Goal: Navigation & Orientation: Find specific page/section

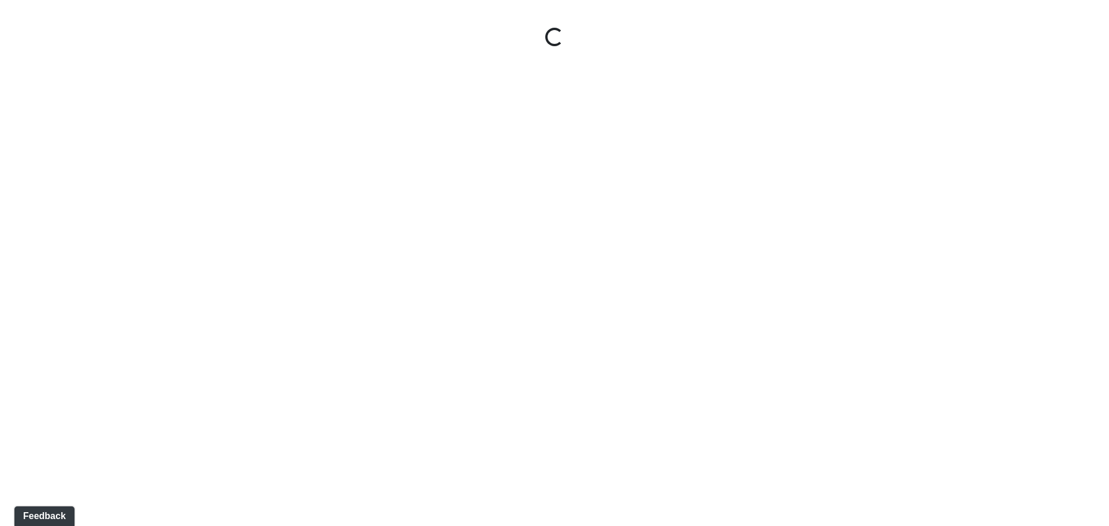
select select "jSbzXF9d96j3rUUmxPYLxy"
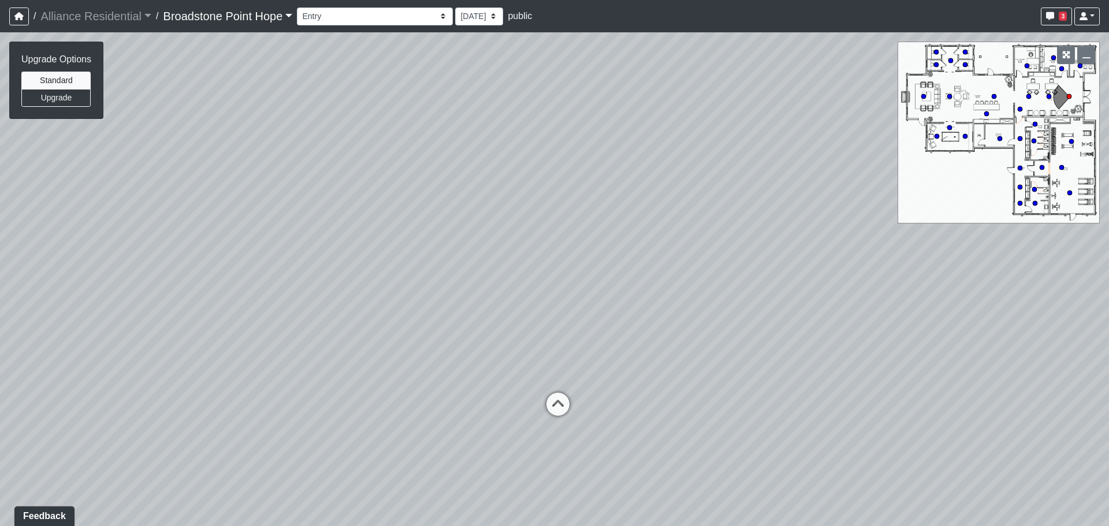
click at [263, 18] on link "Broadstone Point Hope" at bounding box center [228, 16] width 129 height 23
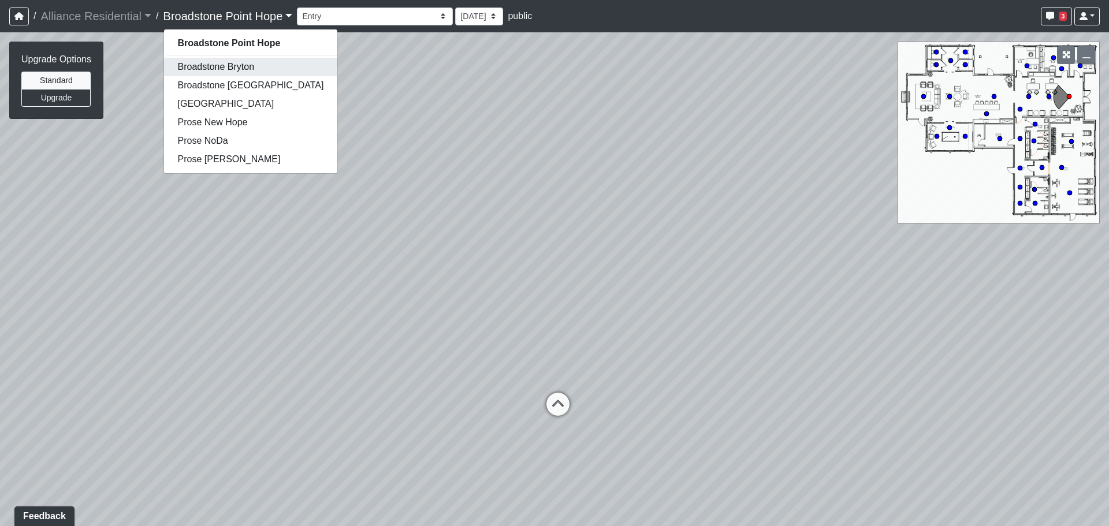
click at [229, 68] on link "Broadstone Bryton" at bounding box center [251, 67] width 174 height 18
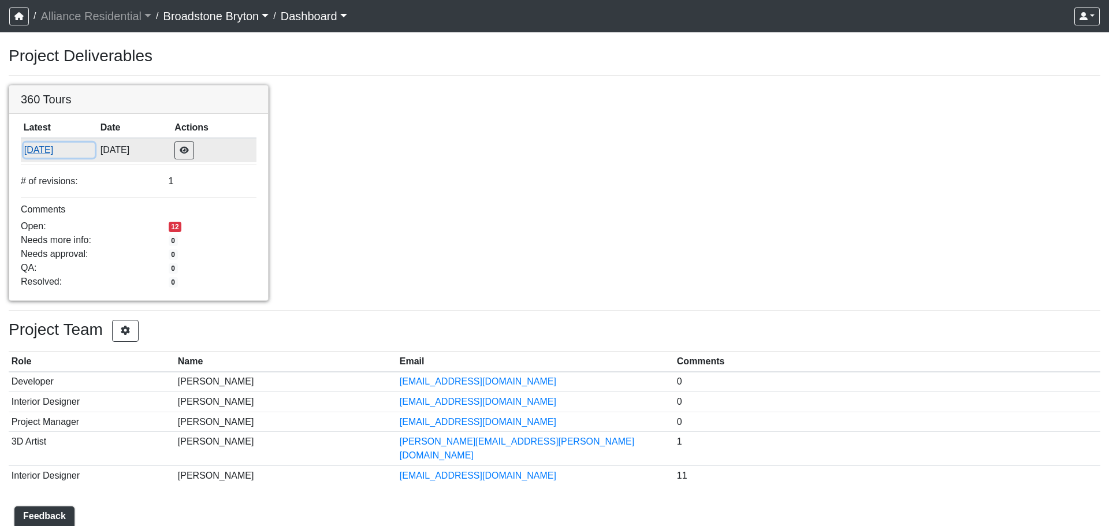
click at [45, 147] on button "8/19/2025" at bounding box center [59, 150] width 71 height 15
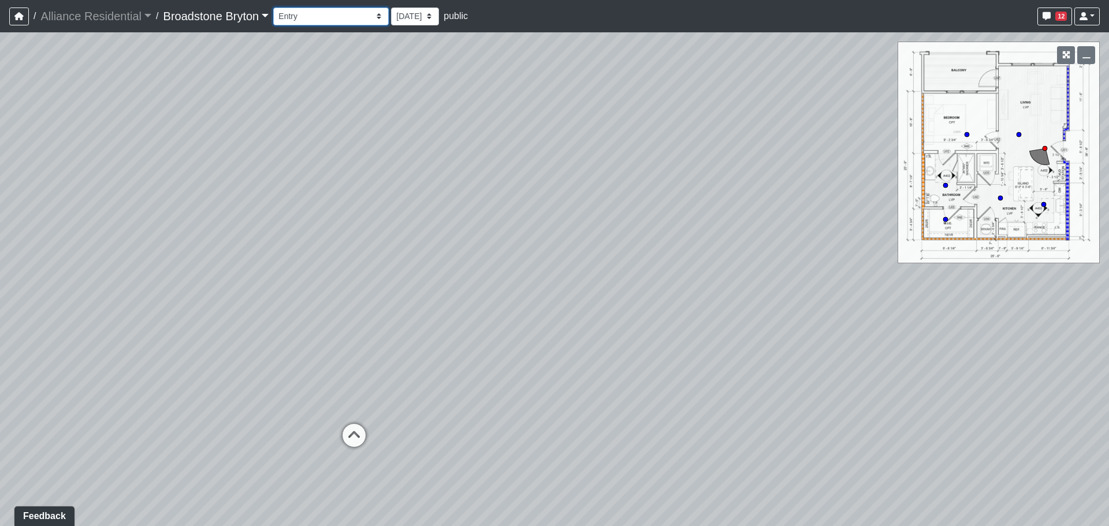
click at [352, 17] on select "Booth Seatings Corridor Entry Counters Entry Game Room 1 Game Room 2 Game Room …" at bounding box center [331, 17] width 116 height 18
click at [279, 8] on select "Booth Seatings Corridor Entry Counters Entry Game Room 1 Game Room 2 Game Room …" at bounding box center [331, 17] width 116 height 18
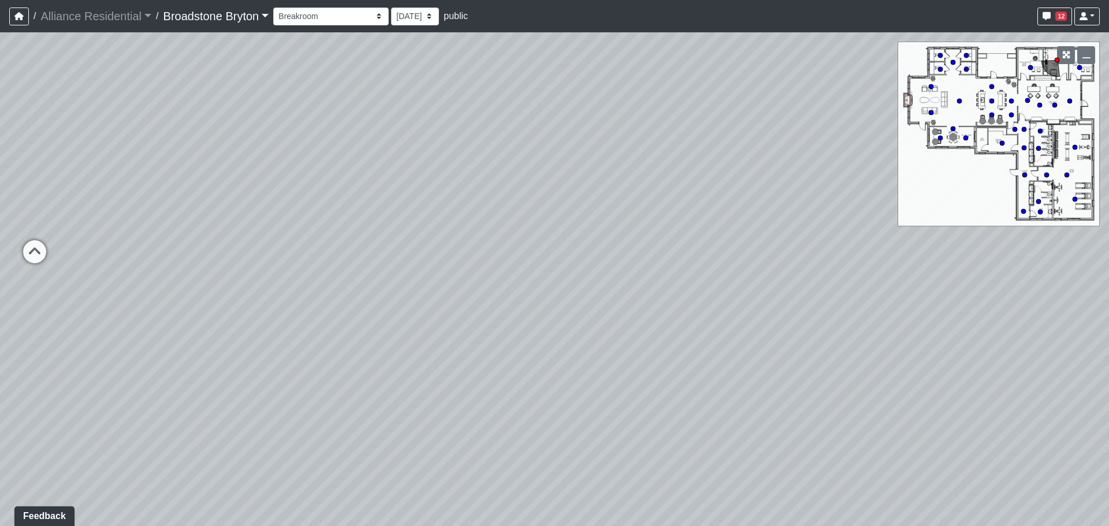
drag, startPoint x: 146, startPoint y: 240, endPoint x: 519, endPoint y: 235, distance: 373.9
click at [519, 235] on div "Loading... Kitchen Loading... Living Room Loading... Entry" at bounding box center [554, 279] width 1109 height 494
click at [446, 251] on icon at bounding box center [449, 258] width 35 height 35
drag, startPoint x: 631, startPoint y: 263, endPoint x: 100, endPoint y: 222, distance: 532.6
click at [100, 222] on div "Loading... Kitchen Loading... Living Room Loading... Entry Loading... Desks 1 L…" at bounding box center [554, 279] width 1109 height 494
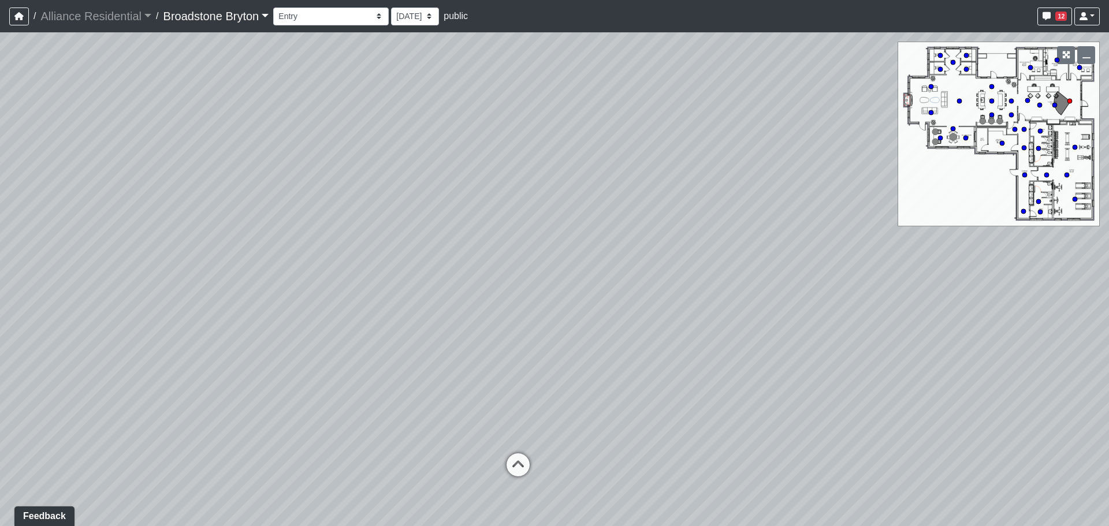
drag, startPoint x: 613, startPoint y: 229, endPoint x: 201, endPoint y: 300, distance: 418.6
click at [201, 300] on div "Loading... Kitchen Loading... Living Room Loading... Entry Loading... Desks 1 L…" at bounding box center [554, 279] width 1109 height 494
drag, startPoint x: 536, startPoint y: 253, endPoint x: 522, endPoint y: 236, distance: 21.3
click at [522, 236] on div "Loading... Kitchen Loading... Living Room Loading... Entry Loading... Desks 1 L…" at bounding box center [554, 279] width 1109 height 494
click at [369, 491] on icon at bounding box center [365, 505] width 35 height 35
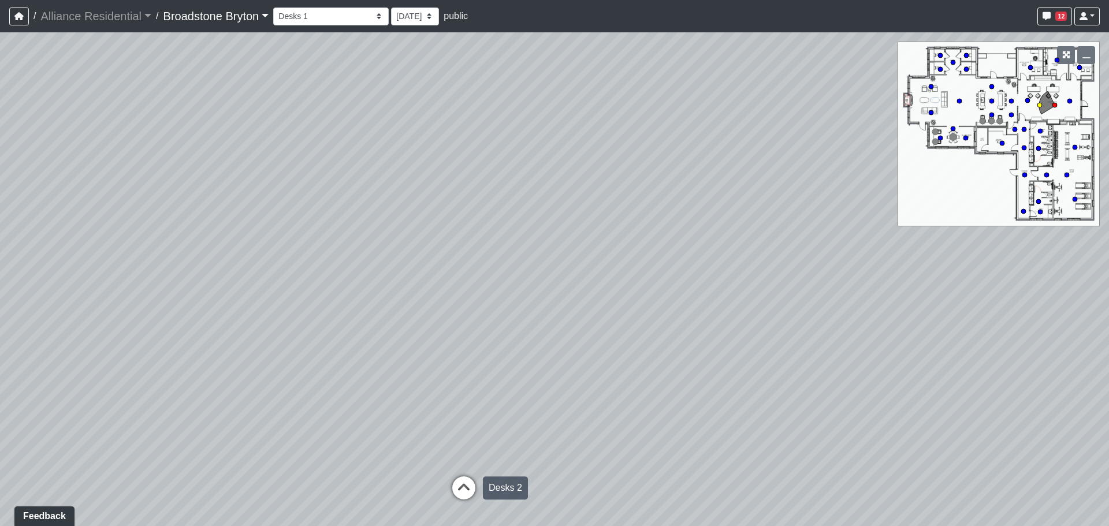
click at [461, 483] on icon at bounding box center [464, 494] width 35 height 35
click at [572, 506] on icon at bounding box center [574, 511] width 35 height 35
click at [455, 466] on icon at bounding box center [456, 478] width 35 height 35
drag, startPoint x: 400, startPoint y: 397, endPoint x: 445, endPoint y: 394, distance: 44.6
click at [445, 394] on div "Loading... Kitchen Loading... Living Room Loading... Entry Loading... Desks 1 L…" at bounding box center [554, 279] width 1109 height 494
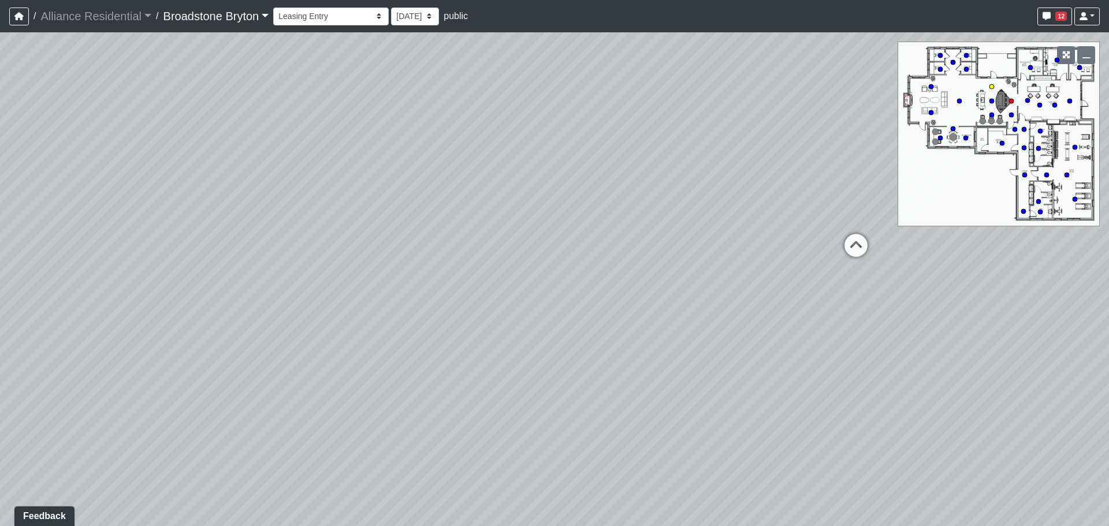
click at [848, 243] on icon at bounding box center [856, 251] width 35 height 35
drag, startPoint x: 399, startPoint y: 308, endPoint x: 466, endPoint y: 326, distance: 69.5
click at [466, 325] on div "Loading... Kitchen Loading... Living Room Loading... Entry Loading... Desks 1 L…" at bounding box center [554, 279] width 1109 height 494
click at [494, 368] on icon at bounding box center [496, 371] width 35 height 35
drag, startPoint x: 297, startPoint y: 325, endPoint x: 618, endPoint y: 342, distance: 321.1
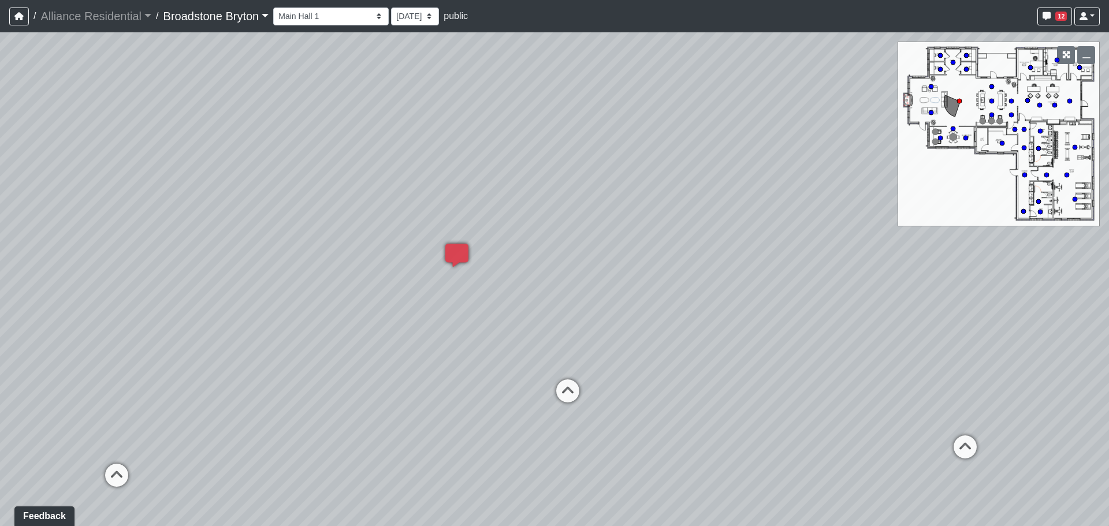
click at [601, 339] on div "Loading... Kitchen Loading... Living Room Loading... Entry Loading... Desks 1 L…" at bounding box center [554, 279] width 1109 height 494
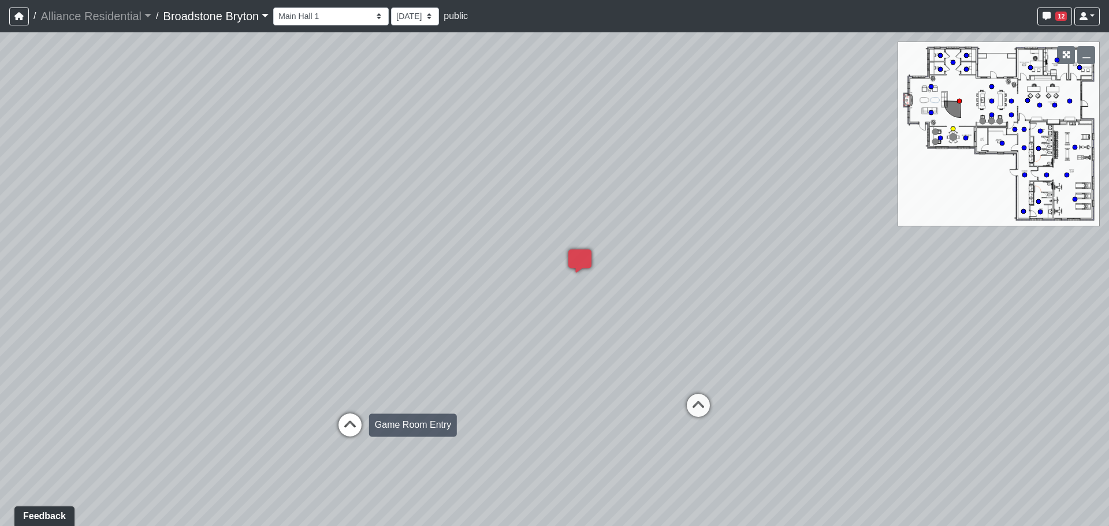
click at [351, 429] on icon at bounding box center [350, 431] width 35 height 35
drag, startPoint x: 309, startPoint y: 360, endPoint x: 827, endPoint y: 297, distance: 522.1
click at [799, 303] on div "Loading... Kitchen Loading... Living Room Loading... Entry Loading... Desks 1 L…" at bounding box center [554, 279] width 1109 height 494
drag, startPoint x: 669, startPoint y: 273, endPoint x: 573, endPoint y: 553, distance: 296.4
click at [573, 526] on html "/ Alliance Residential Alliance Residential Loading... / Broadstone Bryton Broa…" at bounding box center [554, 263] width 1109 height 526
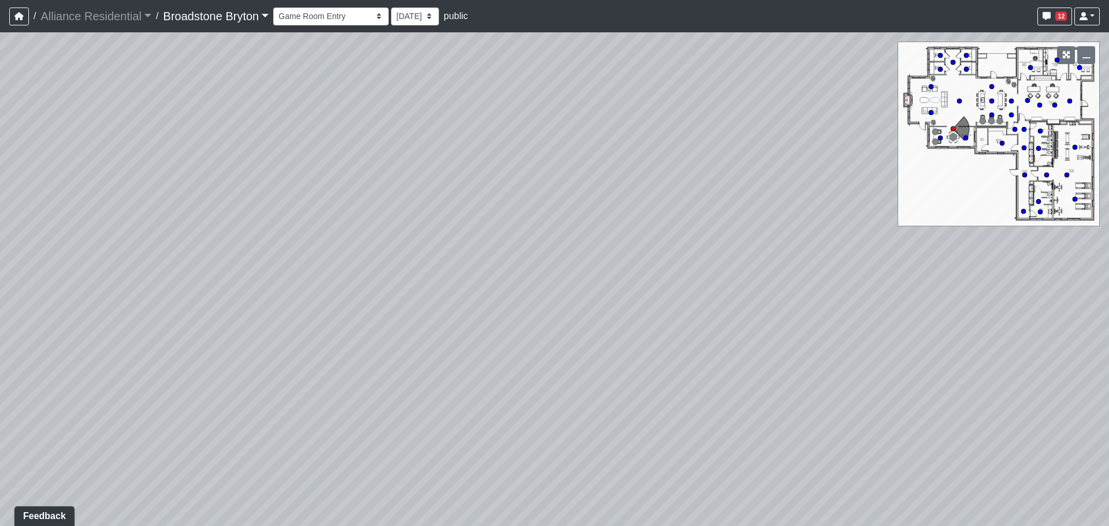
drag, startPoint x: 389, startPoint y: 333, endPoint x: 662, endPoint y: 262, distance: 281.8
click at [629, 272] on div "Loading... Kitchen Loading... Living Room Loading... Entry Loading... Desks 1 L…" at bounding box center [554, 279] width 1109 height 494
click at [459, 291] on icon at bounding box center [472, 296] width 35 height 35
drag, startPoint x: 706, startPoint y: 277, endPoint x: 308, endPoint y: 413, distance: 420.6
click at [308, 413] on div "Loading... Kitchen Loading... Living Room Loading... Entry Loading... Desks 1 L…" at bounding box center [554, 279] width 1109 height 494
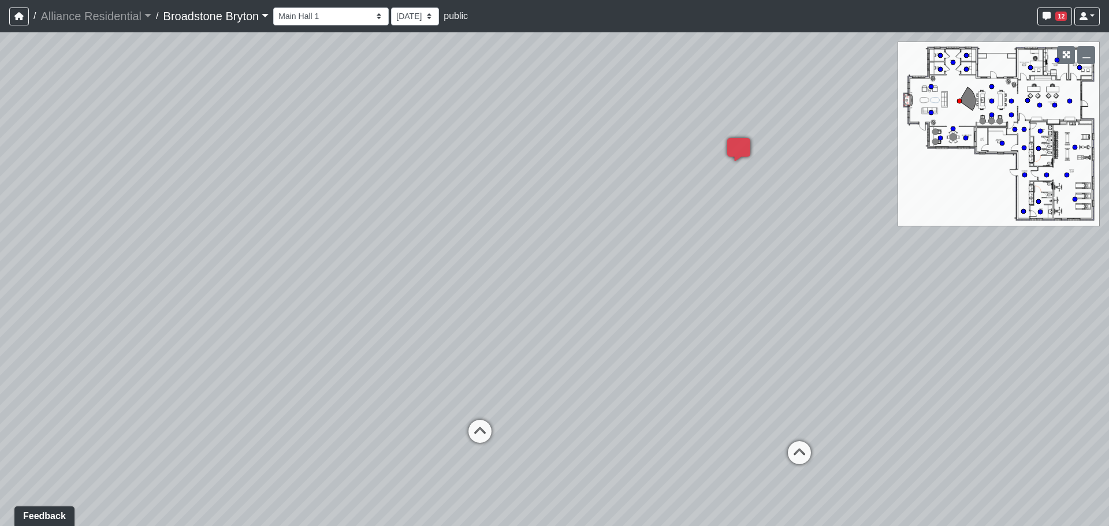
drag, startPoint x: 678, startPoint y: 302, endPoint x: 280, endPoint y: 228, distance: 404.3
click at [385, 242] on div "Loading... Kitchen Loading... Living Room Loading... Entry Loading... Desks 1 L…" at bounding box center [554, 279] width 1109 height 494
drag, startPoint x: 473, startPoint y: 205, endPoint x: 173, endPoint y: 216, distance: 300.1
click at [221, 202] on div "Loading... Kitchen Loading... Living Room Loading... Entry Loading... Desks 1 L…" at bounding box center [554, 279] width 1109 height 494
drag, startPoint x: 719, startPoint y: 361, endPoint x: 198, endPoint y: 313, distance: 524.0
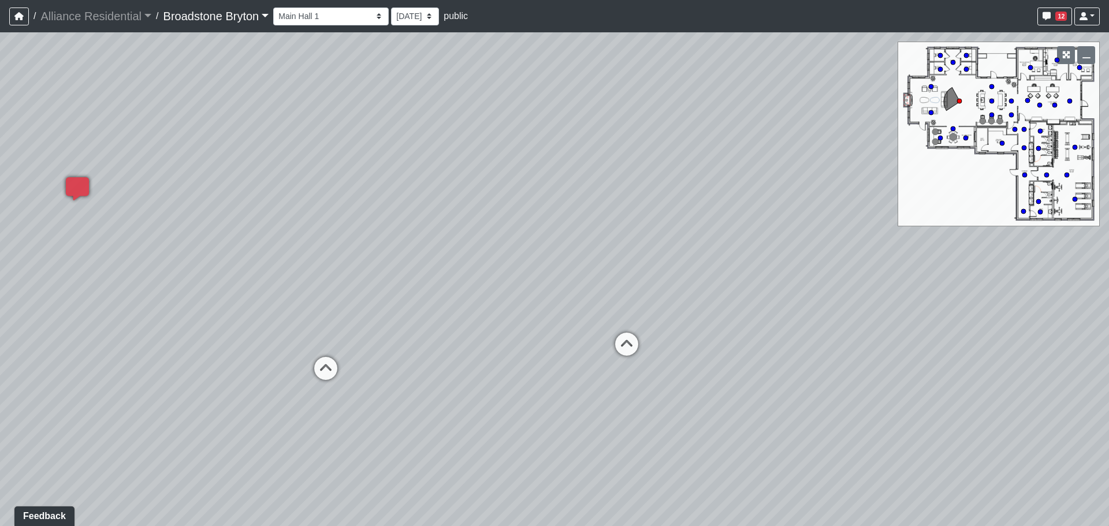
click at [198, 313] on div "Loading... Kitchen Loading... Living Room Loading... Entry Loading... Desks 1 L…" at bounding box center [554, 279] width 1109 height 494
drag, startPoint x: 477, startPoint y: 246, endPoint x: -30, endPoint y: 284, distance: 508.2
click at [0, 284] on html "/ Alliance Residential Alliance Residential Loading... / Broadstone Bryton Broa…" at bounding box center [554, 263] width 1109 height 526
drag, startPoint x: 367, startPoint y: 298, endPoint x: 148, endPoint y: 284, distance: 219.4
click at [148, 284] on div "Loading... Kitchen Loading... Living Room Loading... Entry Loading... Desks 1 L…" at bounding box center [554, 279] width 1109 height 494
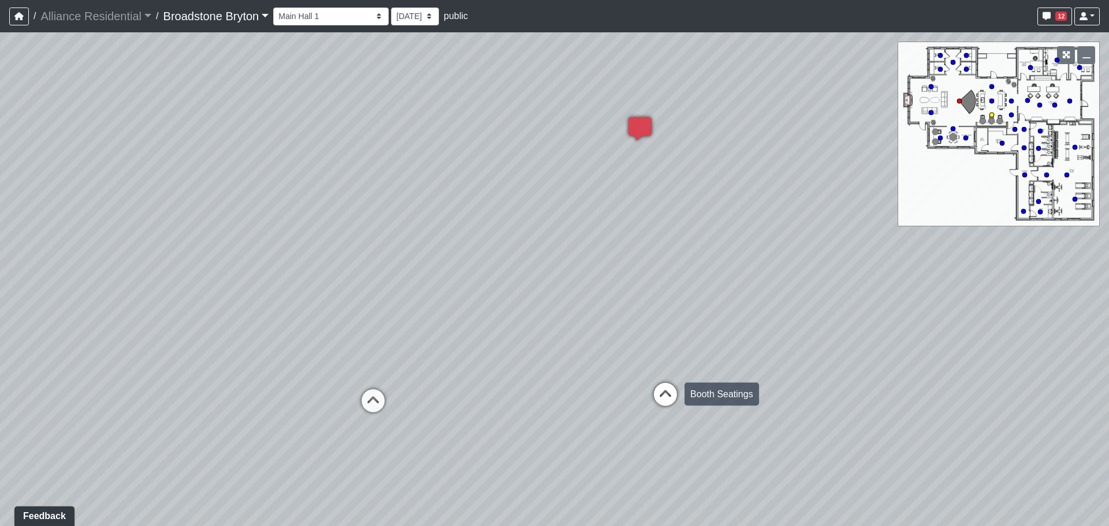
click at [672, 393] on icon at bounding box center [665, 400] width 35 height 35
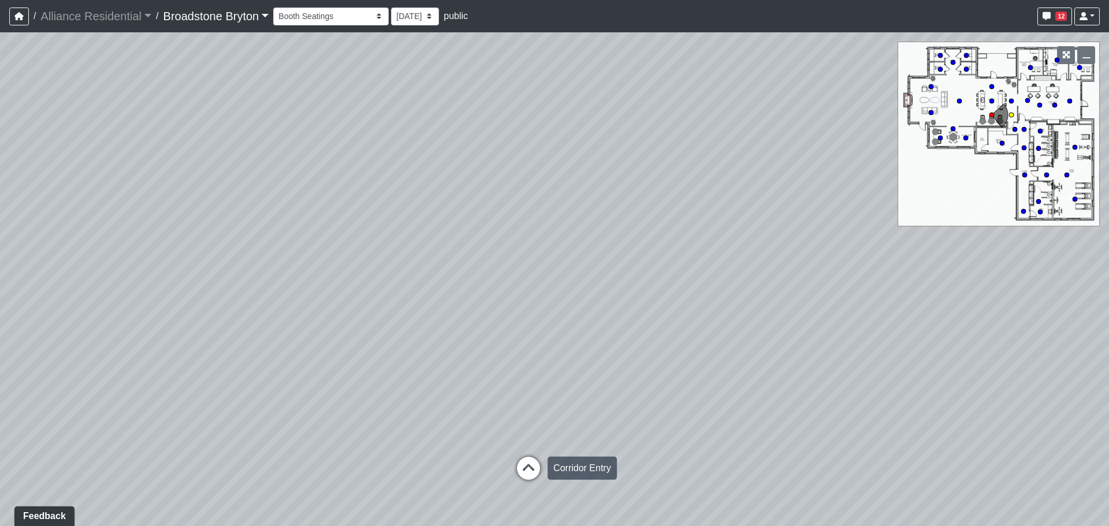
click at [530, 466] on icon at bounding box center [528, 474] width 35 height 35
drag, startPoint x: 377, startPoint y: 417, endPoint x: 584, endPoint y: 407, distance: 207.7
click at [576, 410] on div "Loading... Kitchen Loading... Living Room Loading... Entry Loading... Desks 1 L…" at bounding box center [554, 279] width 1109 height 494
drag, startPoint x: 189, startPoint y: 368, endPoint x: 113, endPoint y: 192, distance: 191.3
click at [114, 195] on div "Loading... Kitchen Loading... Living Room Loading... Entry Loading... Desks 1 L…" at bounding box center [554, 279] width 1109 height 494
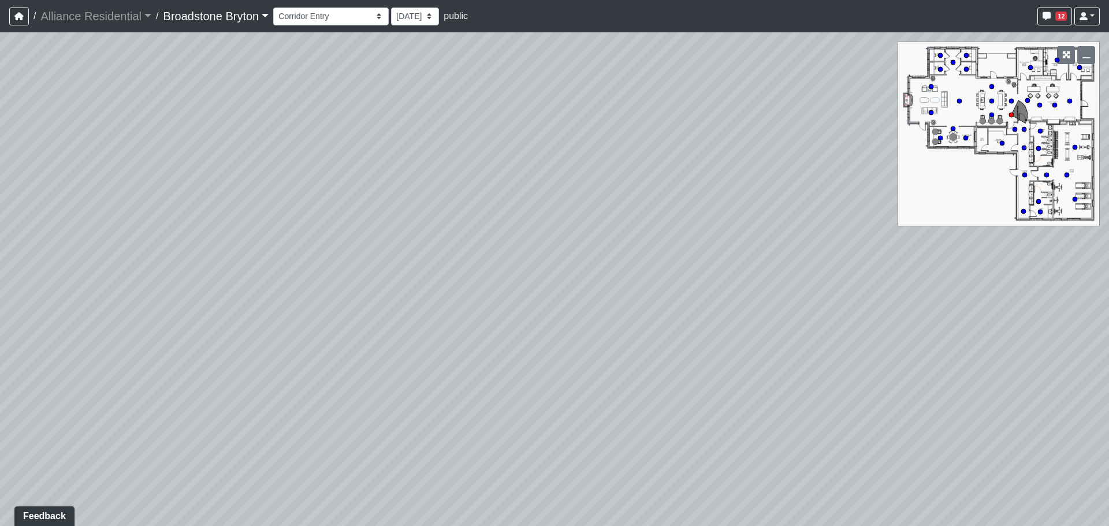
drag, startPoint x: 338, startPoint y: 223, endPoint x: 292, endPoint y: 279, distance: 72.3
click at [292, 279] on div "Loading... Kitchen Loading... Living Room Loading... Entry Loading... Desks 1 L…" at bounding box center [554, 279] width 1109 height 494
drag, startPoint x: 268, startPoint y: 298, endPoint x: 745, endPoint y: 335, distance: 478.7
click at [632, 324] on div "Loading... Kitchen Loading... Living Room Loading... Entry Loading... Desks 1 L…" at bounding box center [554, 279] width 1109 height 494
drag, startPoint x: 718, startPoint y: 336, endPoint x: 624, endPoint y: 343, distance: 93.8
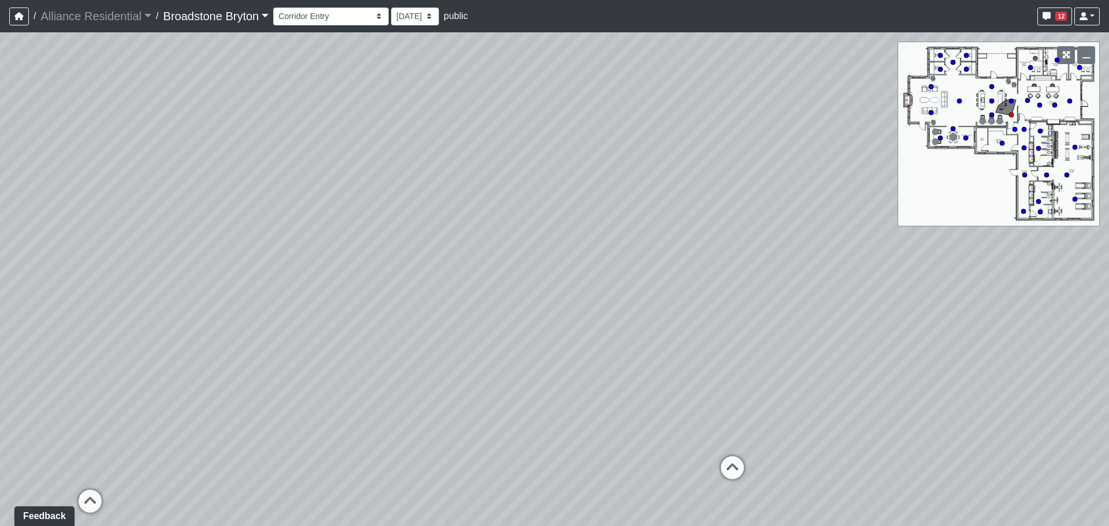
click at [625, 342] on div "Loading... Kitchen Loading... Living Room Loading... Entry Loading... Desks 1 L…" at bounding box center [554, 279] width 1109 height 494
click at [670, 463] on icon at bounding box center [665, 461] width 35 height 35
drag, startPoint x: 799, startPoint y: 359, endPoint x: 197, endPoint y: 358, distance: 601.5
click at [231, 355] on div "Loading... Kitchen Loading... Living Room Loading... Entry Loading... Desks 1 L…" at bounding box center [554, 279] width 1109 height 494
drag, startPoint x: 301, startPoint y: 306, endPoint x: 619, endPoint y: 346, distance: 320.9
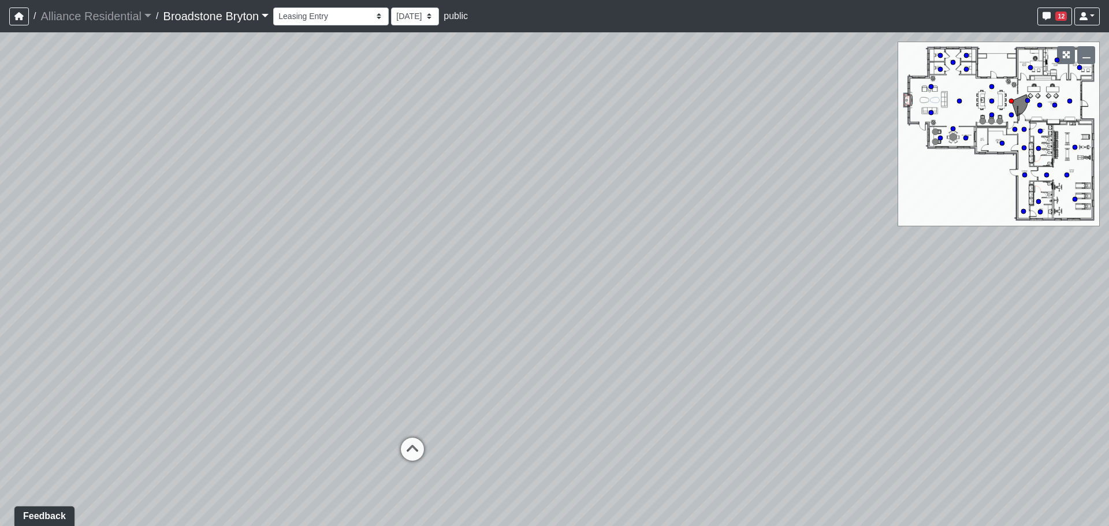
click at [619, 346] on div "Loading... Kitchen Loading... Living Room Loading... Entry Loading... Desks 1 L…" at bounding box center [554, 279] width 1109 height 494
drag, startPoint x: 618, startPoint y: 347, endPoint x: 588, endPoint y: 346, distance: 30.6
click at [588, 346] on div "Loading... Kitchen Loading... Living Room Loading... Entry Loading... Desks 1 L…" at bounding box center [554, 279] width 1109 height 494
click at [591, 443] on icon at bounding box center [591, 451] width 35 height 35
click at [715, 514] on icon at bounding box center [713, 517] width 35 height 35
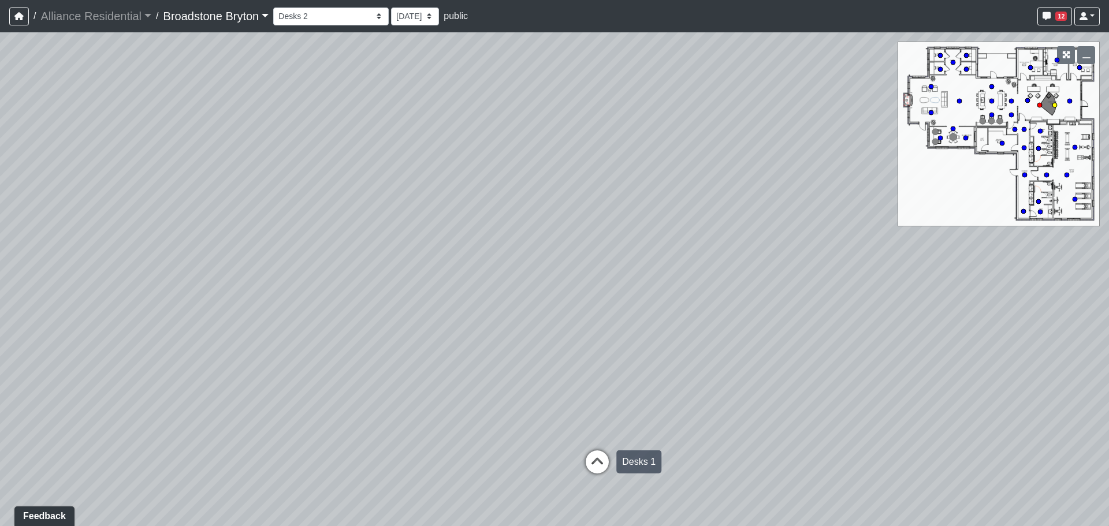
click at [599, 462] on icon at bounding box center [597, 468] width 35 height 35
click at [519, 454] on icon at bounding box center [516, 455] width 35 height 35
drag, startPoint x: 248, startPoint y: 313, endPoint x: 626, endPoint y: 343, distance: 379.1
click at [571, 343] on div "Loading... Kitchen Loading... Living Room Loading... Entry Loading... Desks 1 L…" at bounding box center [554, 279] width 1109 height 494
drag, startPoint x: 394, startPoint y: 282, endPoint x: 441, endPoint y: 284, distance: 48.0
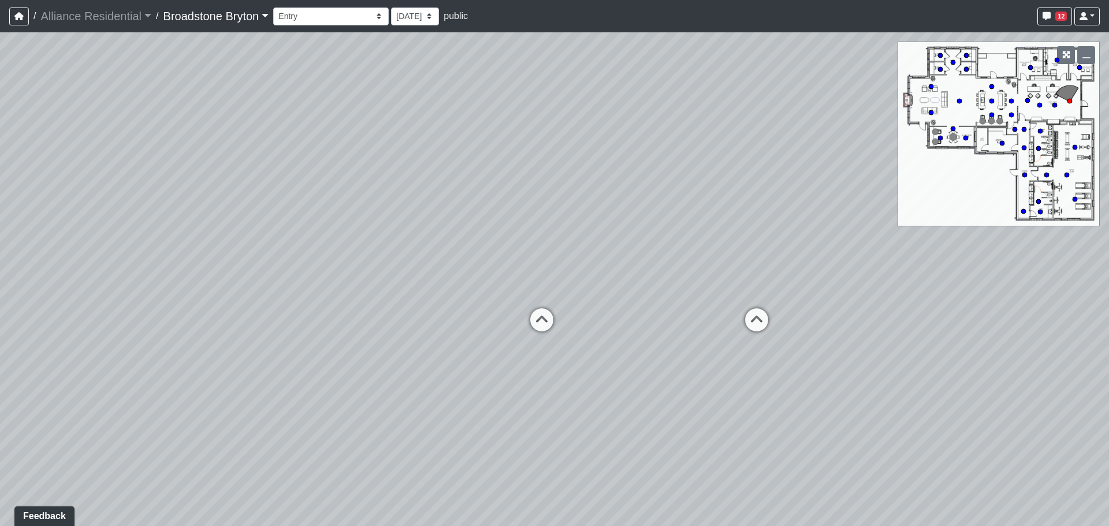
click at [441, 284] on div "Loading... Kitchen Loading... Living Room Loading... Entry Loading... Desks 1 L…" at bounding box center [554, 279] width 1109 height 494
drag, startPoint x: 340, startPoint y: 269, endPoint x: 629, endPoint y: 265, distance: 289.5
click at [619, 265] on div "Loading... Kitchen Loading... Living Room Loading... Entry Loading... Desks 1 L…" at bounding box center [554, 279] width 1109 height 494
drag, startPoint x: 395, startPoint y: 277, endPoint x: 454, endPoint y: 262, distance: 60.8
click at [452, 262] on div "Loading... Kitchen Loading... Living Room Loading... Entry Loading... Desks 1 L…" at bounding box center [554, 279] width 1109 height 494
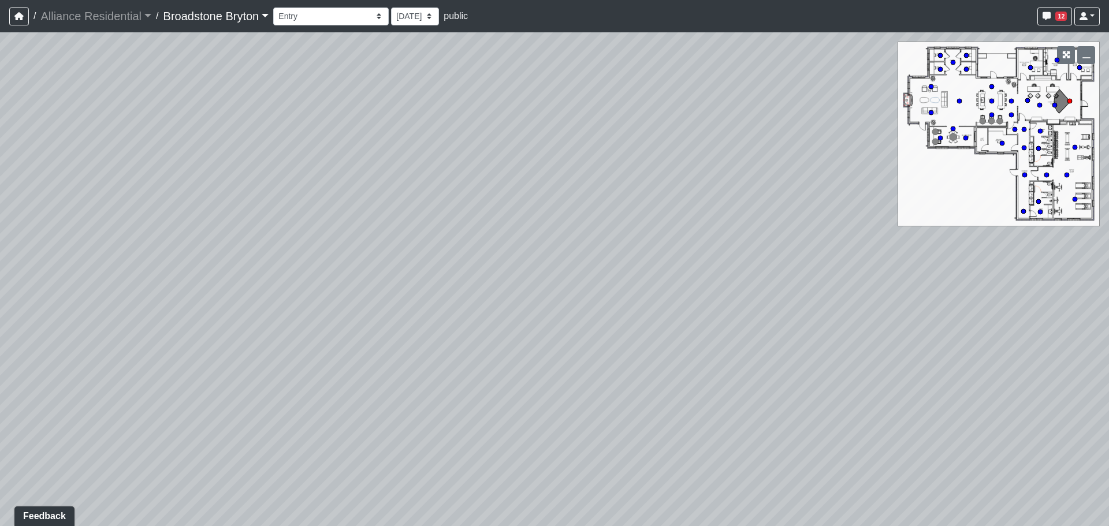
drag, startPoint x: 513, startPoint y: 293, endPoint x: 510, endPoint y: 222, distance: 71.1
click at [510, 222] on div "Loading... Kitchen Loading... Living Room Loading... Entry Loading... Desks 1 L…" at bounding box center [554, 279] width 1109 height 494
click at [467, 469] on icon at bounding box center [462, 473] width 35 height 35
drag, startPoint x: 615, startPoint y: 371, endPoint x: 547, endPoint y: 345, distance: 73.0
click at [547, 345] on div "Loading... Kitchen Loading... Living Room Loading... Entry Loading... Desks 1 L…" at bounding box center [554, 279] width 1109 height 494
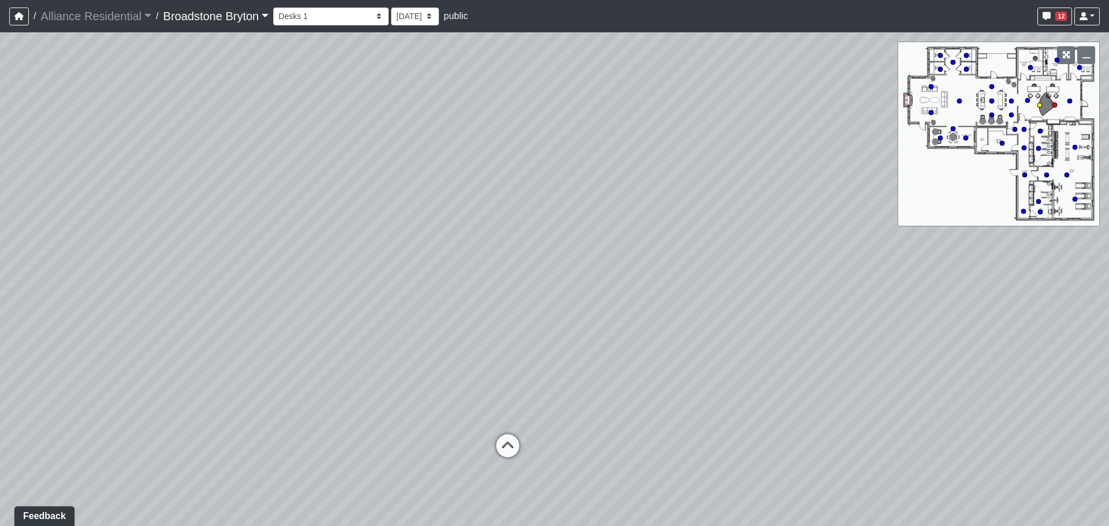
click at [513, 446] on icon at bounding box center [508, 452] width 35 height 35
drag, startPoint x: 610, startPoint y: 357, endPoint x: 110, endPoint y: 432, distance: 505.5
click at [110, 432] on div "Loading... Kitchen Loading... Living Room Loading... Entry Loading... Desks 1 L…" at bounding box center [554, 279] width 1109 height 494
drag, startPoint x: 595, startPoint y: 283, endPoint x: 273, endPoint y: 213, distance: 329.2
click at [261, 214] on div "Loading... Kitchen Loading... Living Room Loading... Entry Loading... Desks 1 L…" at bounding box center [554, 279] width 1109 height 494
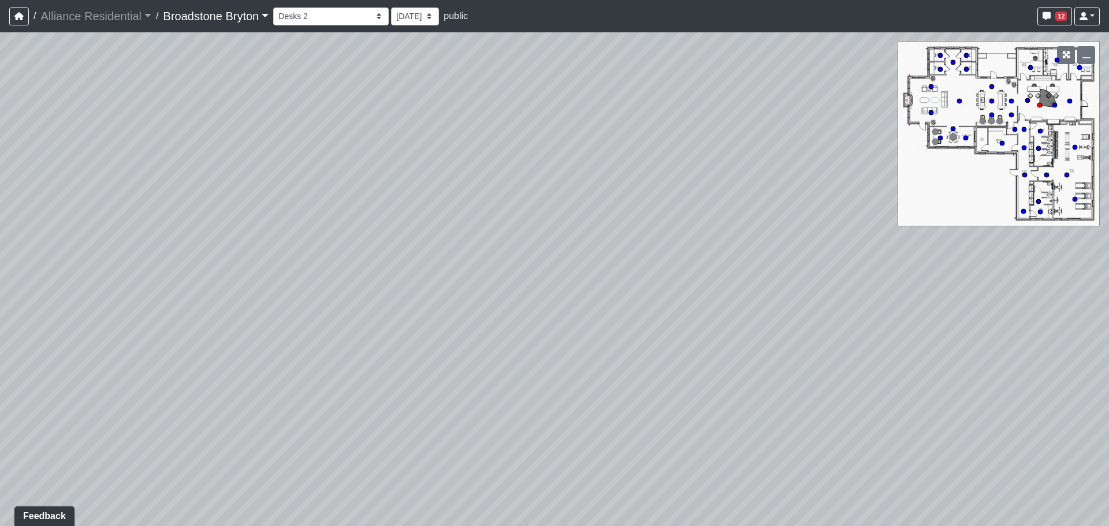
drag, startPoint x: 411, startPoint y: 207, endPoint x: 648, endPoint y: 171, distance: 239.6
click at [643, 172] on div "Loading... Kitchen Loading... Living Room Loading... Entry Loading... Desks 1 L…" at bounding box center [554, 279] width 1109 height 494
drag, startPoint x: 265, startPoint y: 276, endPoint x: 543, endPoint y: 270, distance: 278.0
click at [463, 276] on div "Loading... Kitchen Loading... Living Room Loading... Entry Loading... Desks 1 L…" at bounding box center [554, 279] width 1109 height 494
drag, startPoint x: 385, startPoint y: 314, endPoint x: -165, endPoint y: 243, distance: 555.2
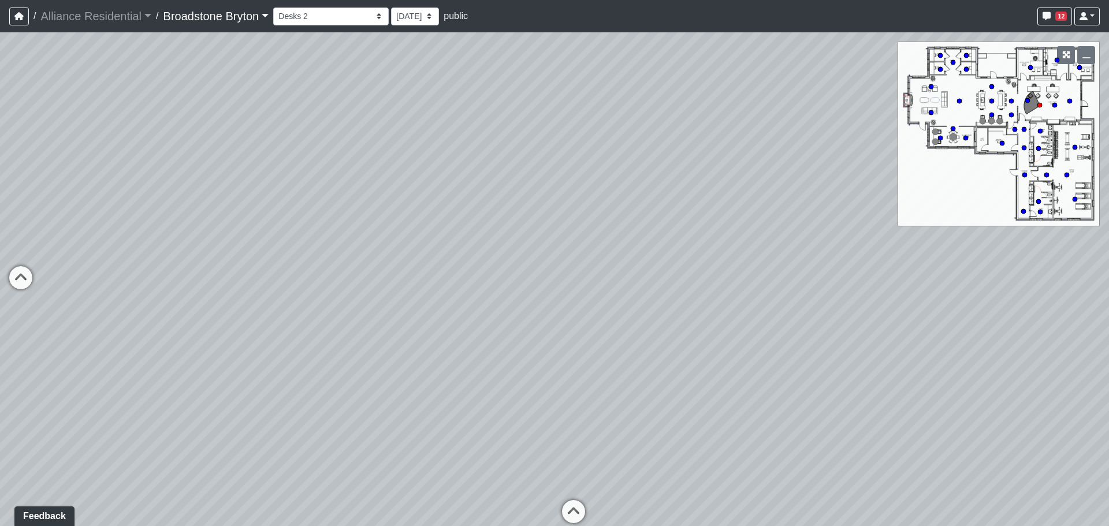
click at [0, 243] on html "/ Alliance Residential Alliance Residential Loading... / Broadstone Bryton Broa…" at bounding box center [554, 263] width 1109 height 526
drag, startPoint x: 384, startPoint y: 131, endPoint x: 185, endPoint y: 250, distance: 231.4
click at [185, 250] on div "Loading... Kitchen Loading... Living Room Loading... Entry Loading... Desks 1 L…" at bounding box center [554, 279] width 1109 height 494
click at [495, 407] on icon at bounding box center [490, 421] width 35 height 35
drag, startPoint x: 539, startPoint y: 229, endPoint x: 421, endPoint y: 236, distance: 118.7
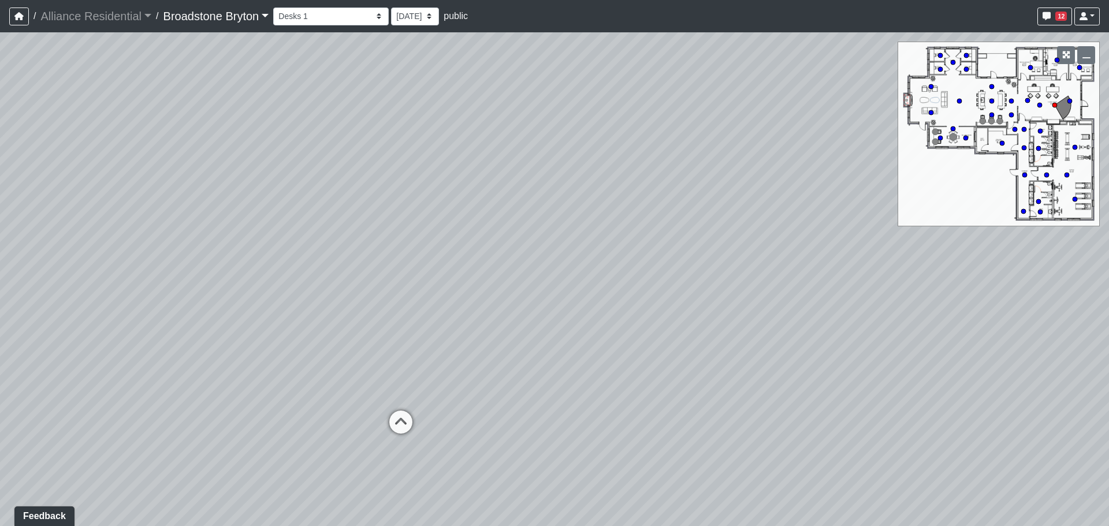
click at [421, 237] on div "Loading... Kitchen Loading... Living Room Loading... Entry Loading... Desks 1 L…" at bounding box center [554, 279] width 1109 height 494
drag, startPoint x: 550, startPoint y: 313, endPoint x: 216, endPoint y: 261, distance: 338.5
click at [355, 279] on div "Loading... Kitchen Loading... Living Room Loading... Entry Loading... Desks 1 L…" at bounding box center [554, 279] width 1109 height 494
drag, startPoint x: 377, startPoint y: 170, endPoint x: 186, endPoint y: 275, distance: 218.3
click at [190, 272] on div "Loading... Kitchen Loading... Living Room Loading... Entry Loading... Desks 1 L…" at bounding box center [554, 279] width 1109 height 494
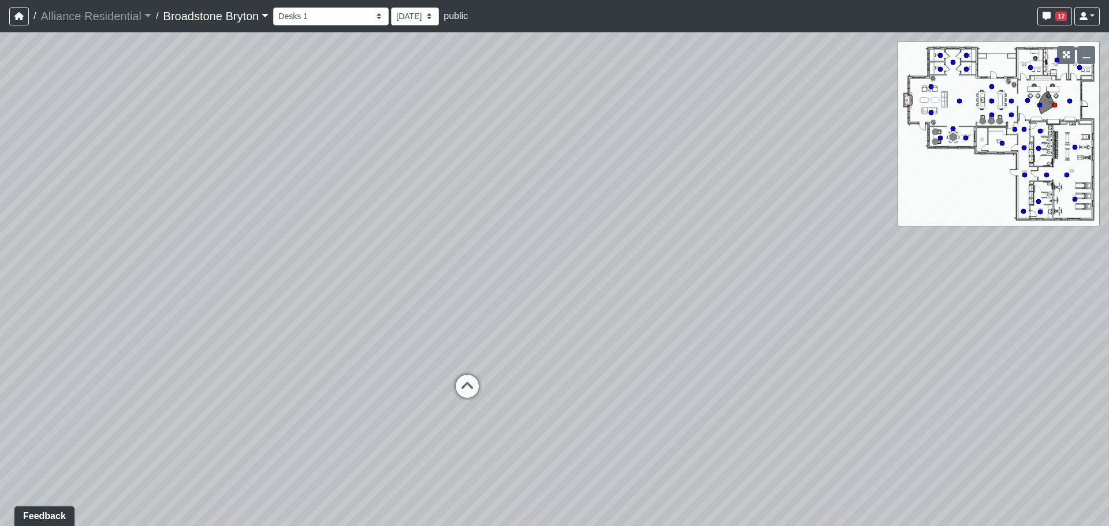
drag, startPoint x: 535, startPoint y: 325, endPoint x: 238, endPoint y: 240, distance: 308.9
click at [233, 240] on div "Loading... Kitchen Loading... Living Room Loading... Entry Loading... Desks 1 L…" at bounding box center [554, 279] width 1109 height 494
click at [462, 386] on icon at bounding box center [467, 392] width 35 height 35
click at [568, 393] on icon at bounding box center [565, 404] width 35 height 35
click at [461, 366] on icon at bounding box center [459, 379] width 35 height 35
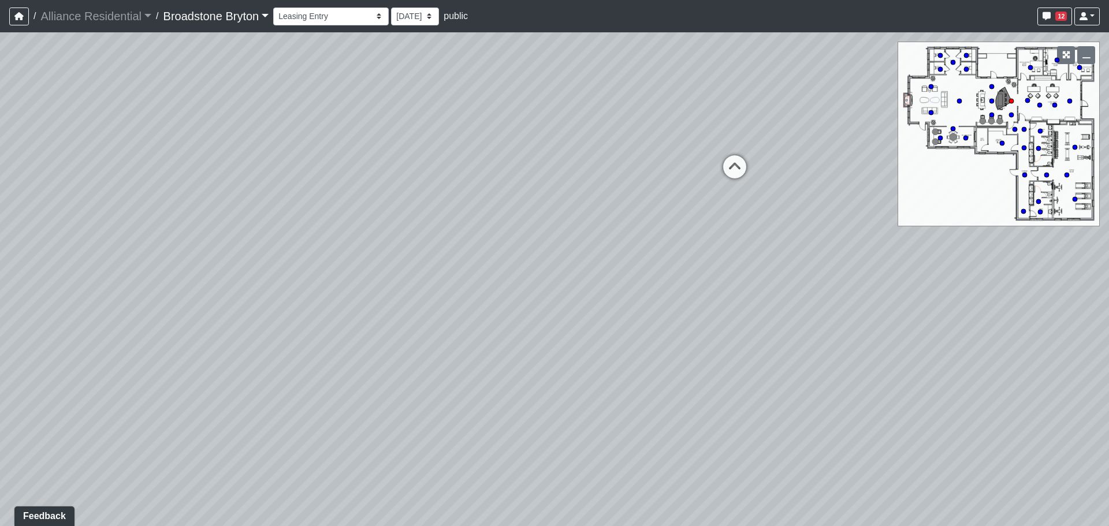
drag, startPoint x: 584, startPoint y: 322, endPoint x: 389, endPoint y: 359, distance: 198.1
click at [388, 365] on div "Loading... Kitchen Loading... Living Room Loading... Entry Loading... Desks 1 L…" at bounding box center [554, 279] width 1109 height 494
click at [528, 233] on icon at bounding box center [537, 241] width 35 height 35
drag, startPoint x: 438, startPoint y: 270, endPoint x: 570, endPoint y: 280, distance: 132.2
click at [530, 278] on div "Loading... Kitchen Loading... Living Room Loading... Entry Loading... Desks 1 L…" at bounding box center [554, 279] width 1109 height 494
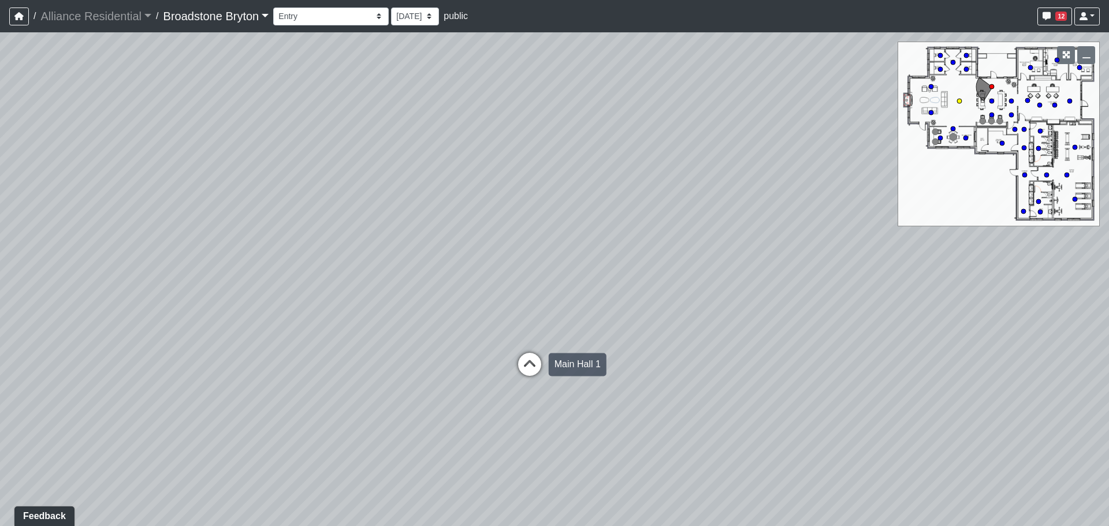
click at [524, 372] on icon at bounding box center [530, 370] width 35 height 35
drag, startPoint x: 603, startPoint y: 370, endPoint x: 519, endPoint y: 363, distance: 84.1
click at [519, 363] on div "Loading... Kitchen Loading... Living Room Loading... Entry Loading... Desks 1 L…" at bounding box center [554, 279] width 1109 height 494
click at [399, 388] on icon at bounding box center [398, 390] width 35 height 35
select select "jLgdrZ6xyTHLvkcKFnPyJJ"
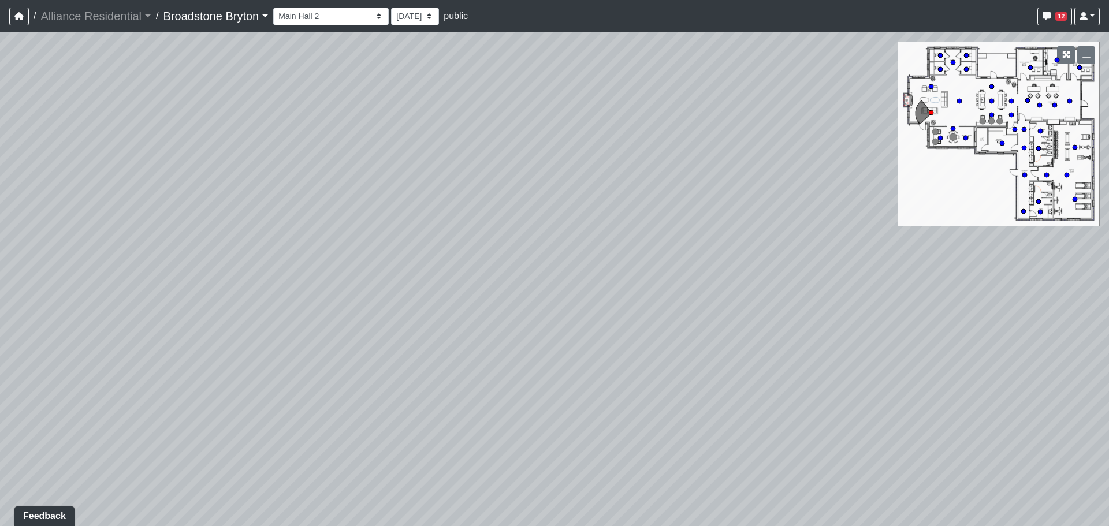
drag, startPoint x: 666, startPoint y: 329, endPoint x: 304, endPoint y: 352, distance: 363.0
click at [326, 352] on div "Loading... Kitchen Loading... Living Room Loading... Entry Loading... Desks 1 L…" at bounding box center [554, 279] width 1109 height 494
drag, startPoint x: 584, startPoint y: 321, endPoint x: 351, endPoint y: 317, distance: 232.9
click at [354, 317] on div "Loading... Kitchen Loading... Living Room Loading... Entry Loading... Desks 1 L…" at bounding box center [554, 279] width 1109 height 494
drag, startPoint x: 589, startPoint y: 321, endPoint x: 458, endPoint y: 317, distance: 131.8
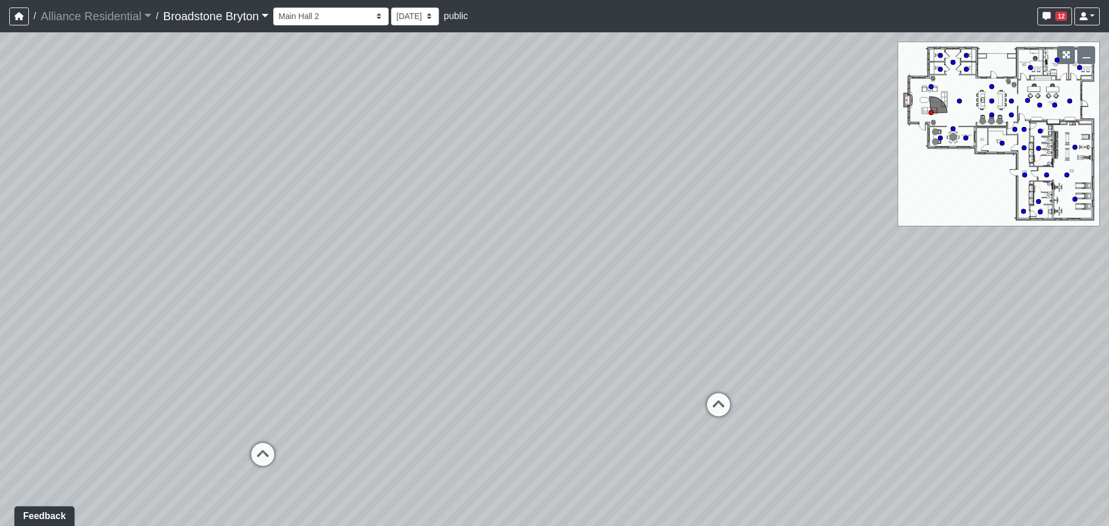
click at [478, 317] on div "Loading... Kitchen Loading... Living Room Loading... Entry Loading... Desks 1 L…" at bounding box center [554, 279] width 1109 height 494
drag, startPoint x: 710, startPoint y: 317, endPoint x: 609, endPoint y: 317, distance: 100.5
click at [641, 318] on div "Loading... Kitchen Loading... Living Room Loading... Entry Loading... Desks 1 L…" at bounding box center [554, 279] width 1109 height 494
drag, startPoint x: 772, startPoint y: 358, endPoint x: 604, endPoint y: 359, distance: 168.2
click at [616, 359] on div "Loading... Kitchen Loading... Living Room Loading... Entry Loading... Desks 1 L…" at bounding box center [554, 279] width 1109 height 494
